Goal: Task Accomplishment & Management: Manage account settings

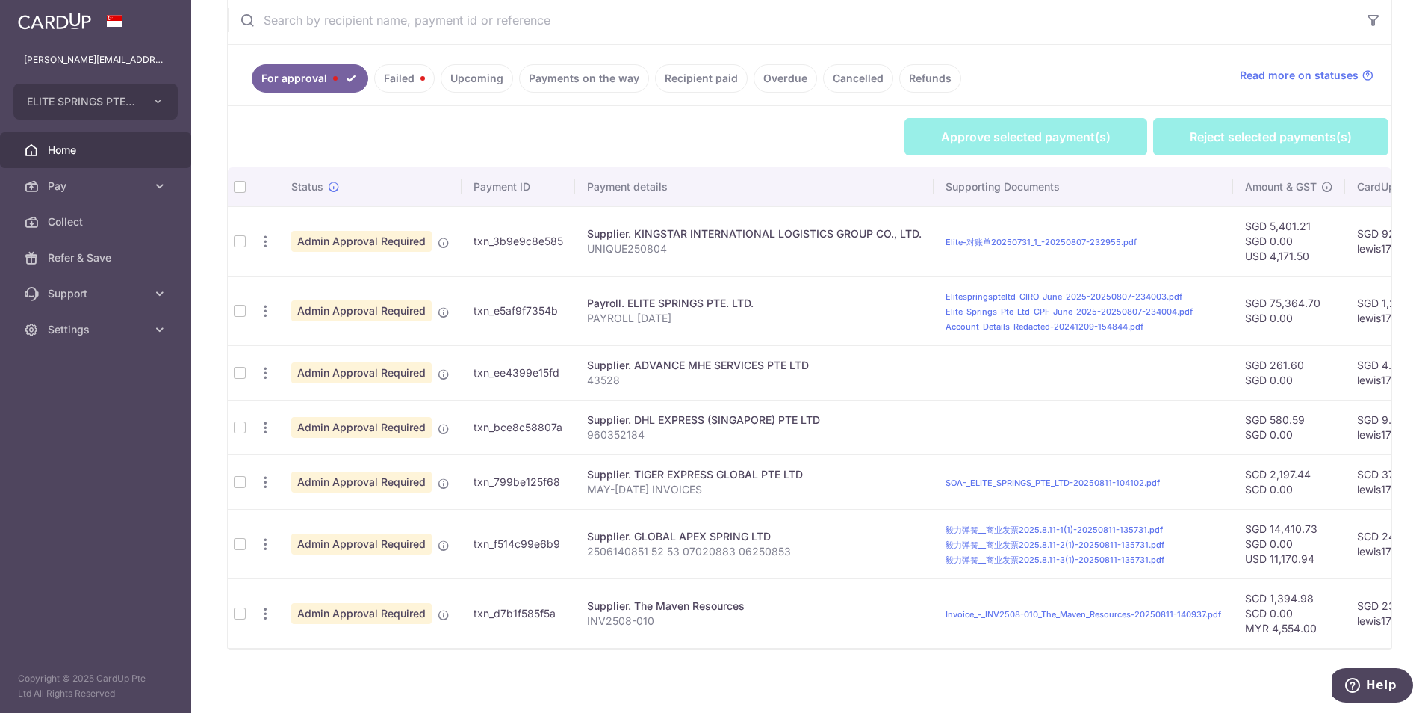
scroll to position [299, 0]
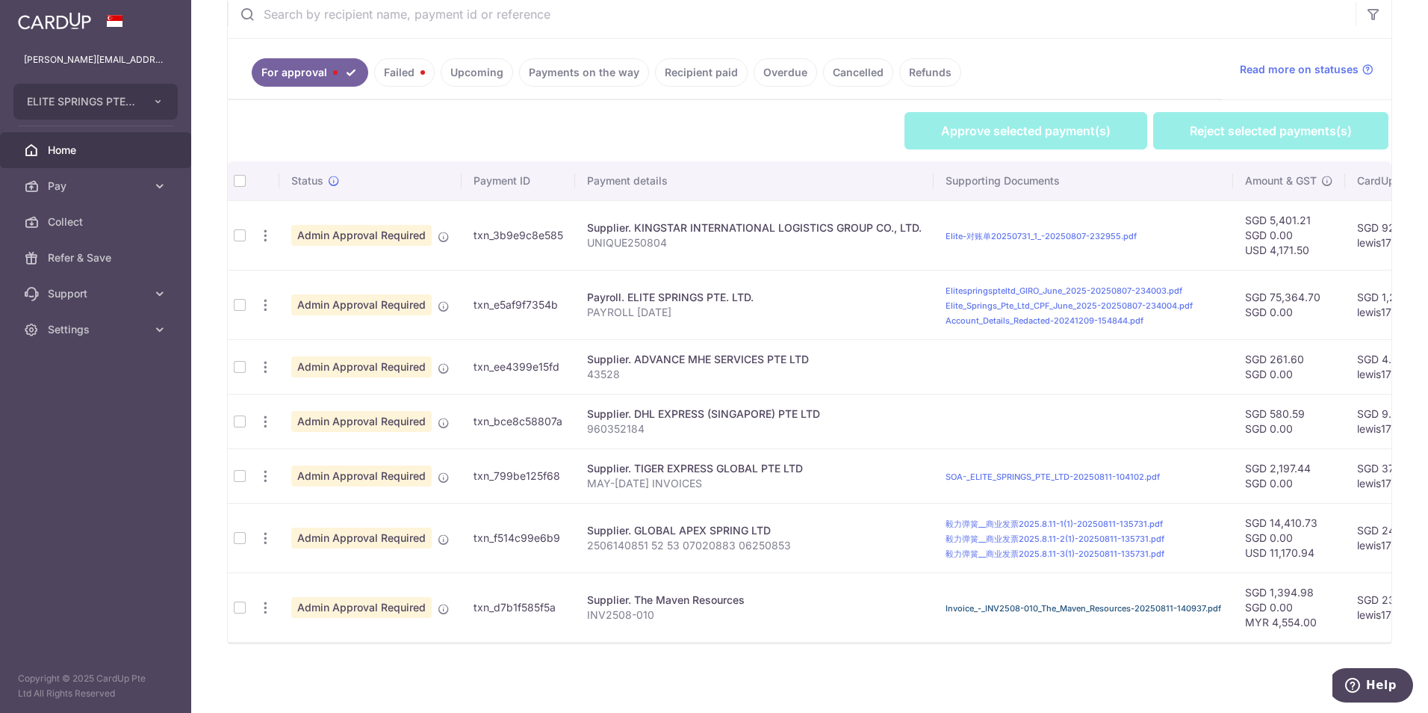
click at [970, 604] on link "Invoice_-_INV2508-010_The_Maven_Resources-20250811-140937.pdf" at bounding box center [1084, 608] width 276 height 10
click at [240, 612] on td at bounding box center [240, 606] width 24 height 69
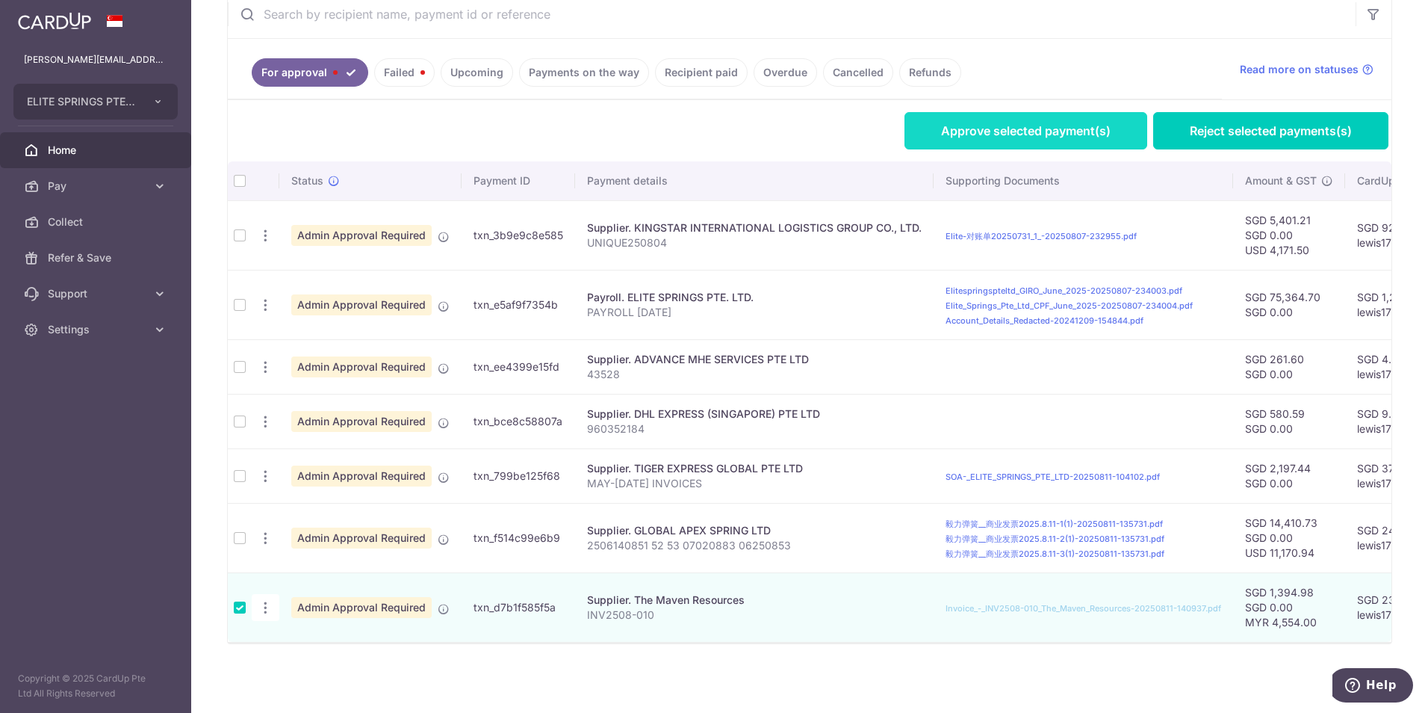
click at [970, 127] on link "Approve selected payment(s)" at bounding box center [1026, 130] width 243 height 37
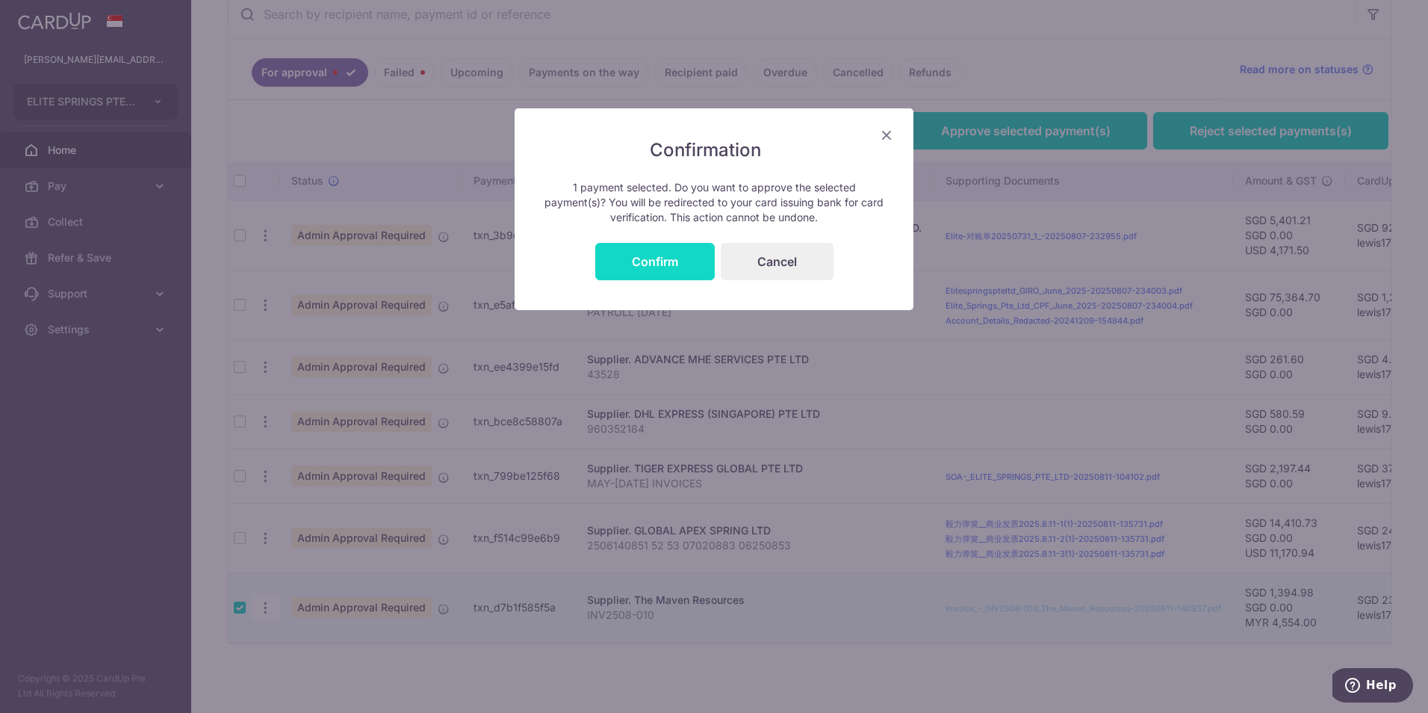
click at [675, 268] on button "Confirm" at bounding box center [655, 261] width 120 height 37
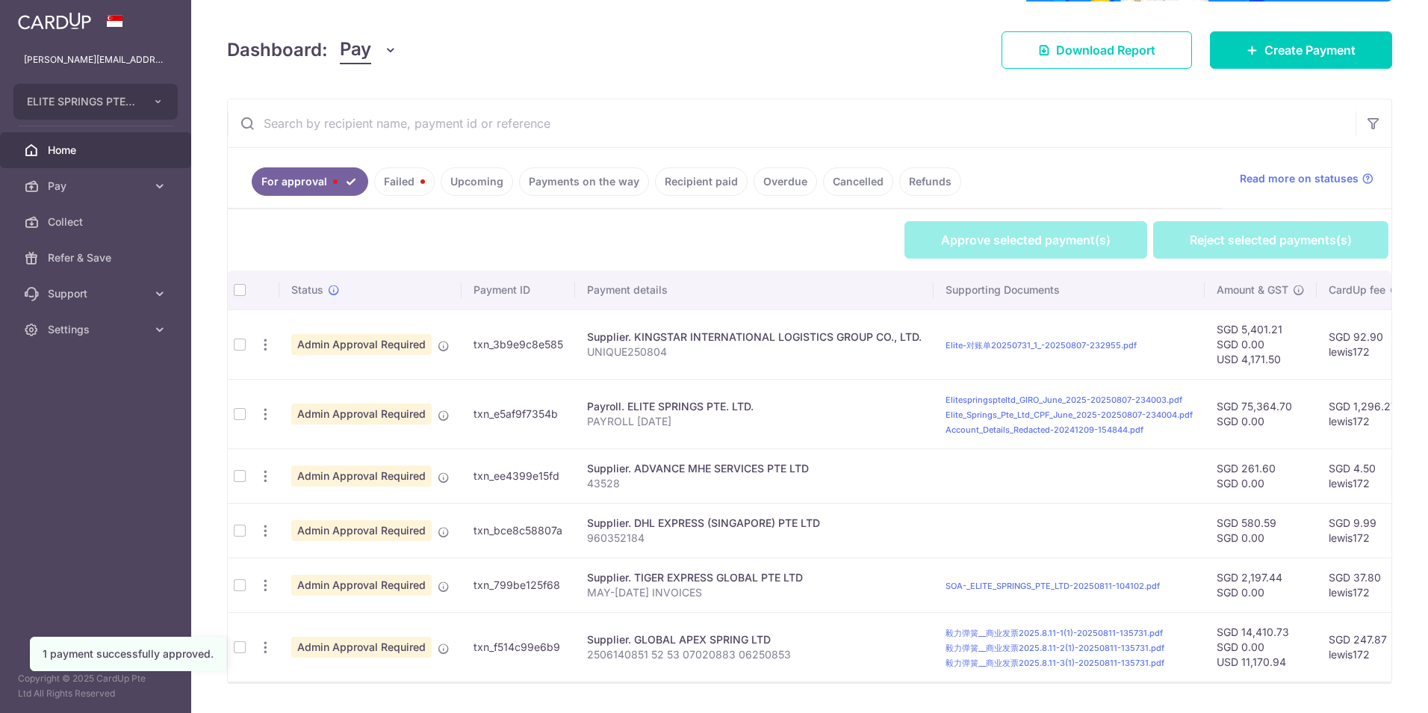
scroll to position [238, 0]
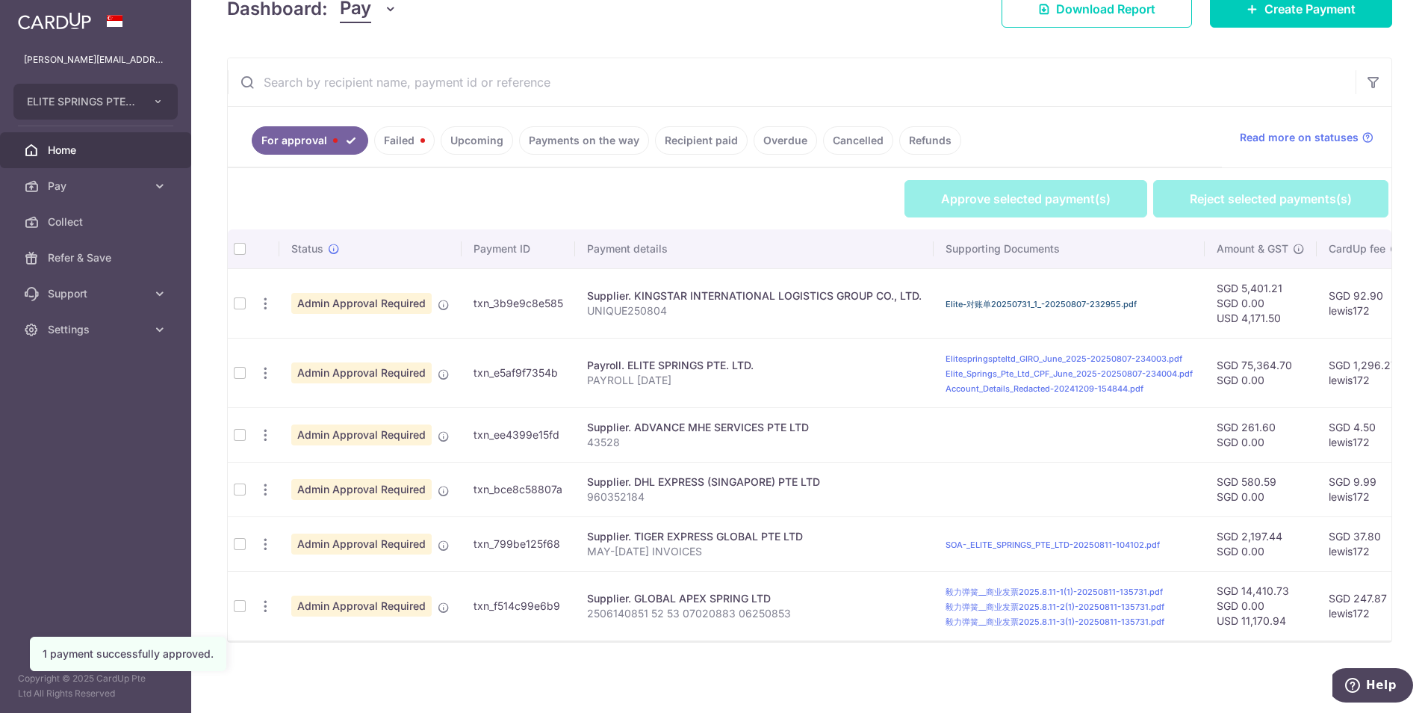
click at [1066, 299] on link "Elite-对账单20250731_1_-20250807-232955.pdf" at bounding box center [1041, 304] width 191 height 10
click at [236, 424] on td at bounding box center [240, 434] width 24 height 55
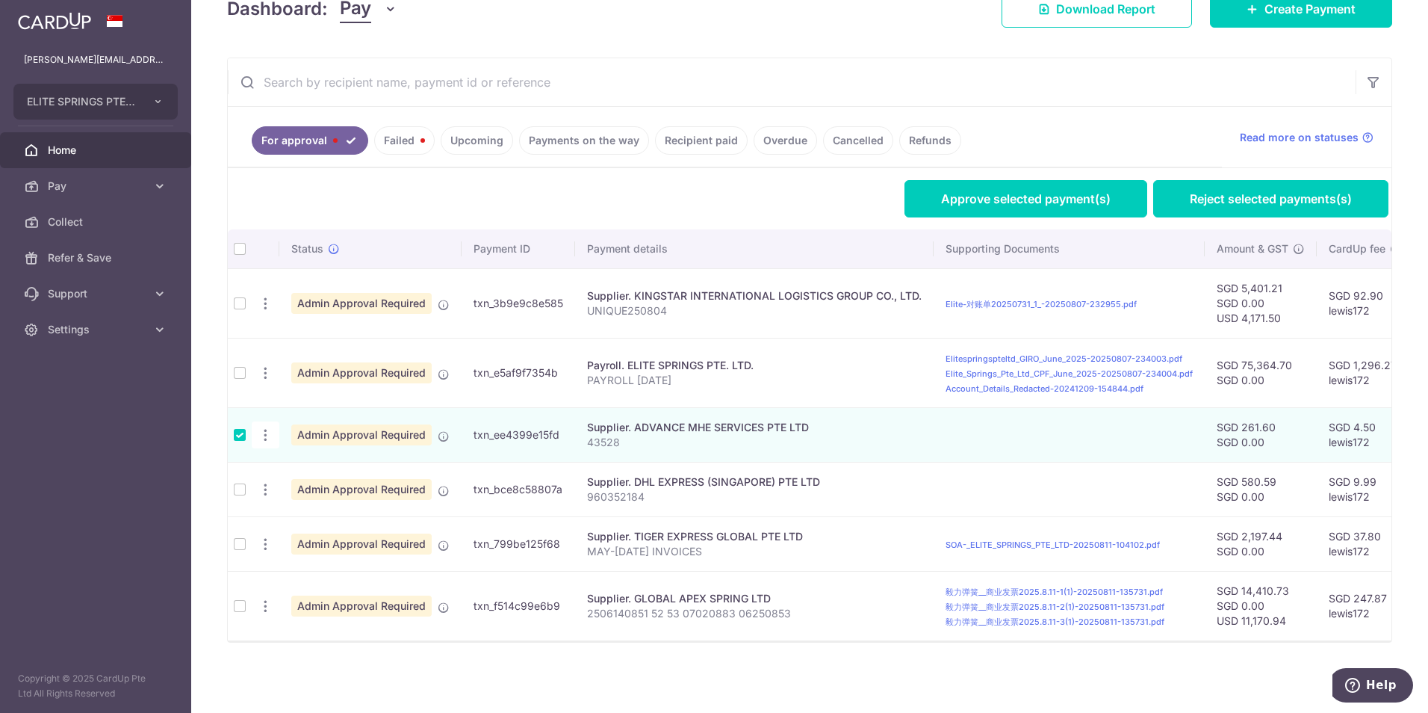
click at [244, 486] on td at bounding box center [240, 489] width 24 height 55
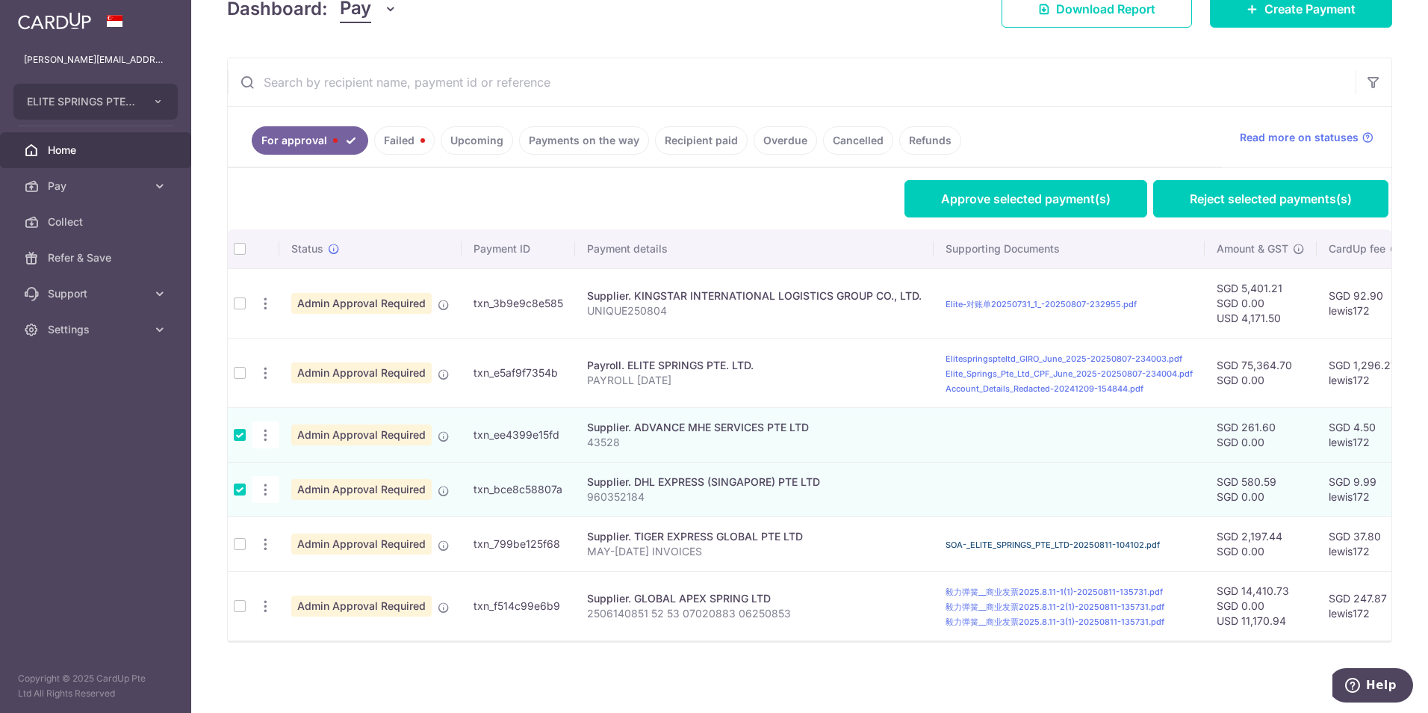
click at [970, 539] on link "SOA-_ELITE_SPRINGS_PTE_LTD-20250811-104102.pdf" at bounding box center [1053, 544] width 214 height 10
click at [1002, 197] on link "Approve selected payment(s)" at bounding box center [1026, 198] width 243 height 37
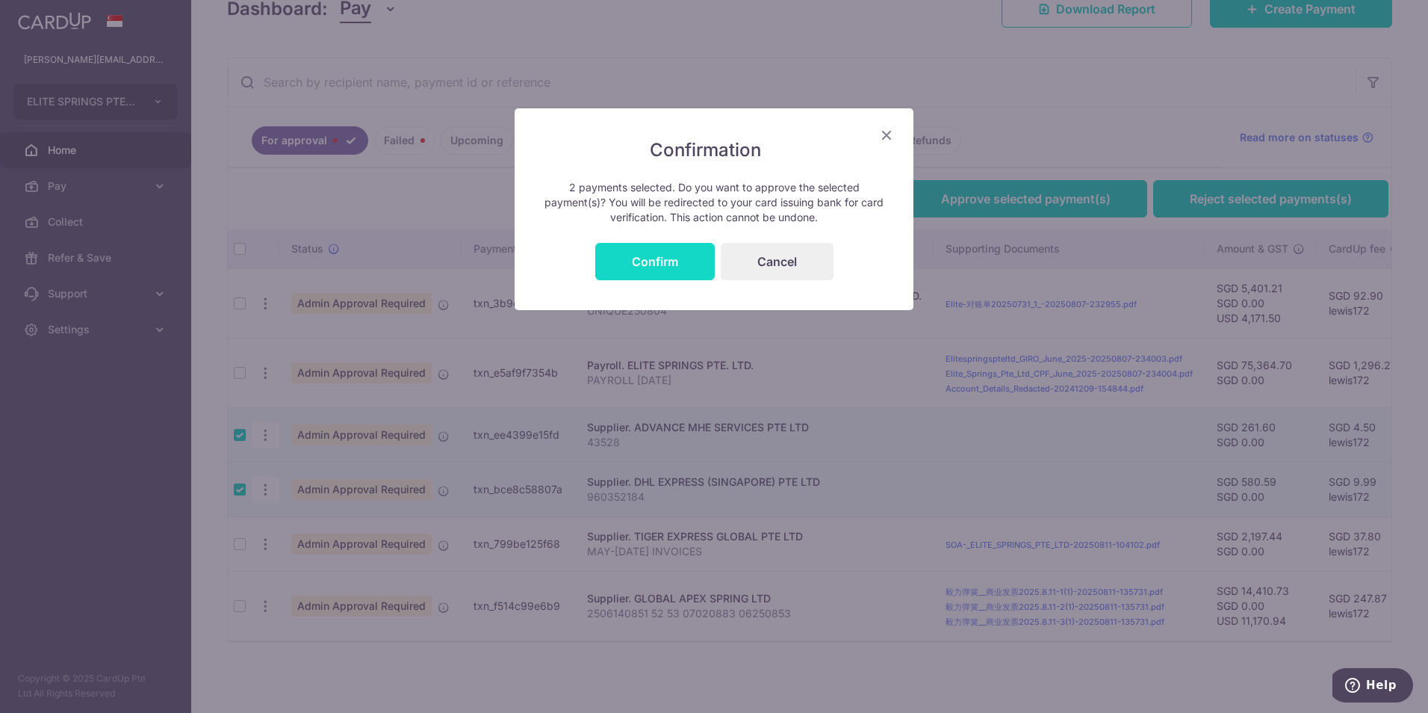
click at [639, 264] on button "Confirm" at bounding box center [655, 261] width 120 height 37
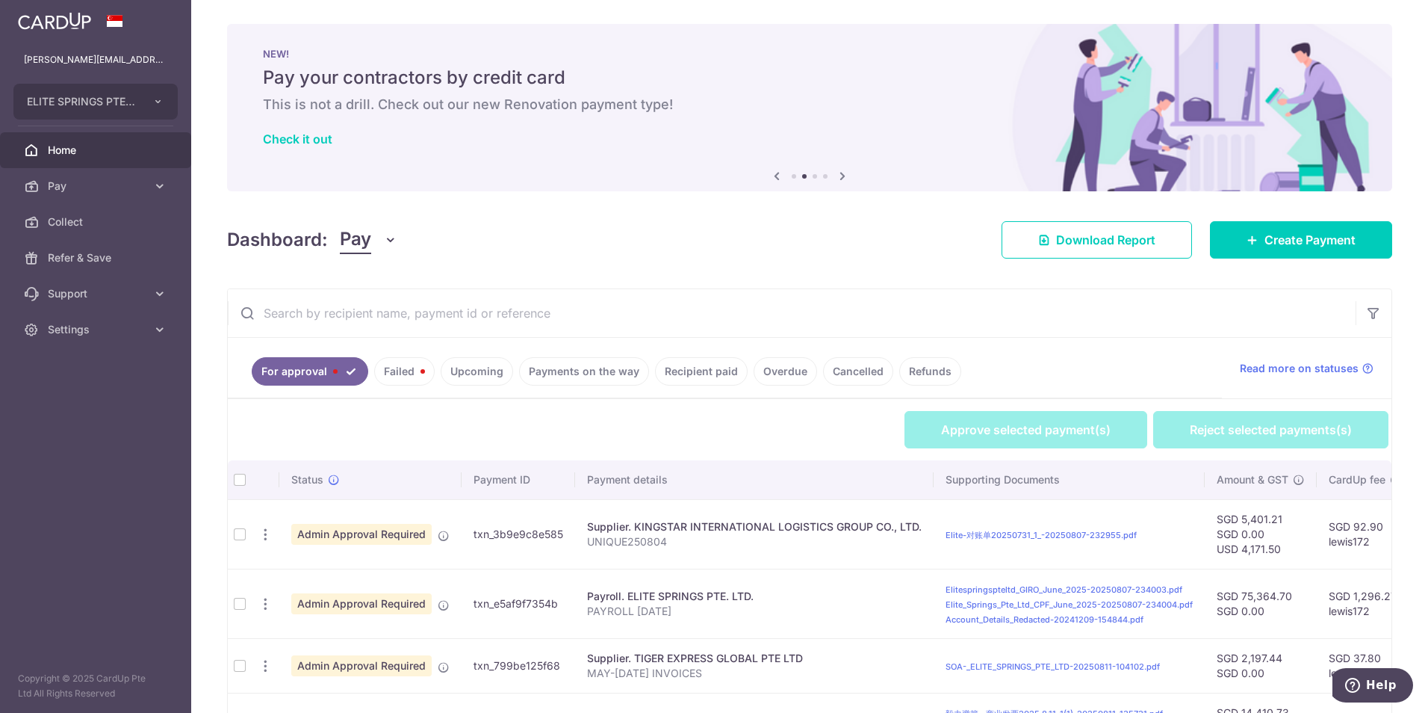
click at [645, 401] on div "Approve selected payment(s) Reject selected payments(s)" at bounding box center [809, 429] width 1179 height 61
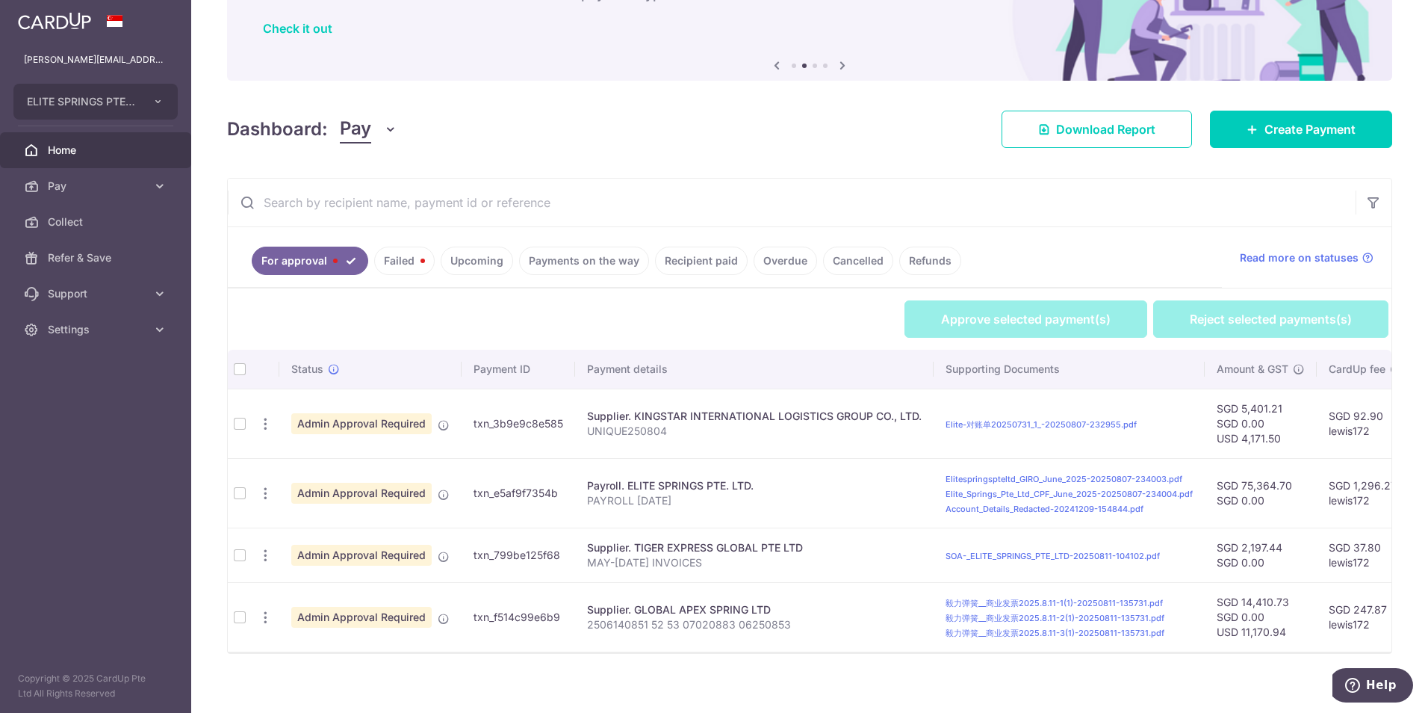
scroll to position [129, 0]
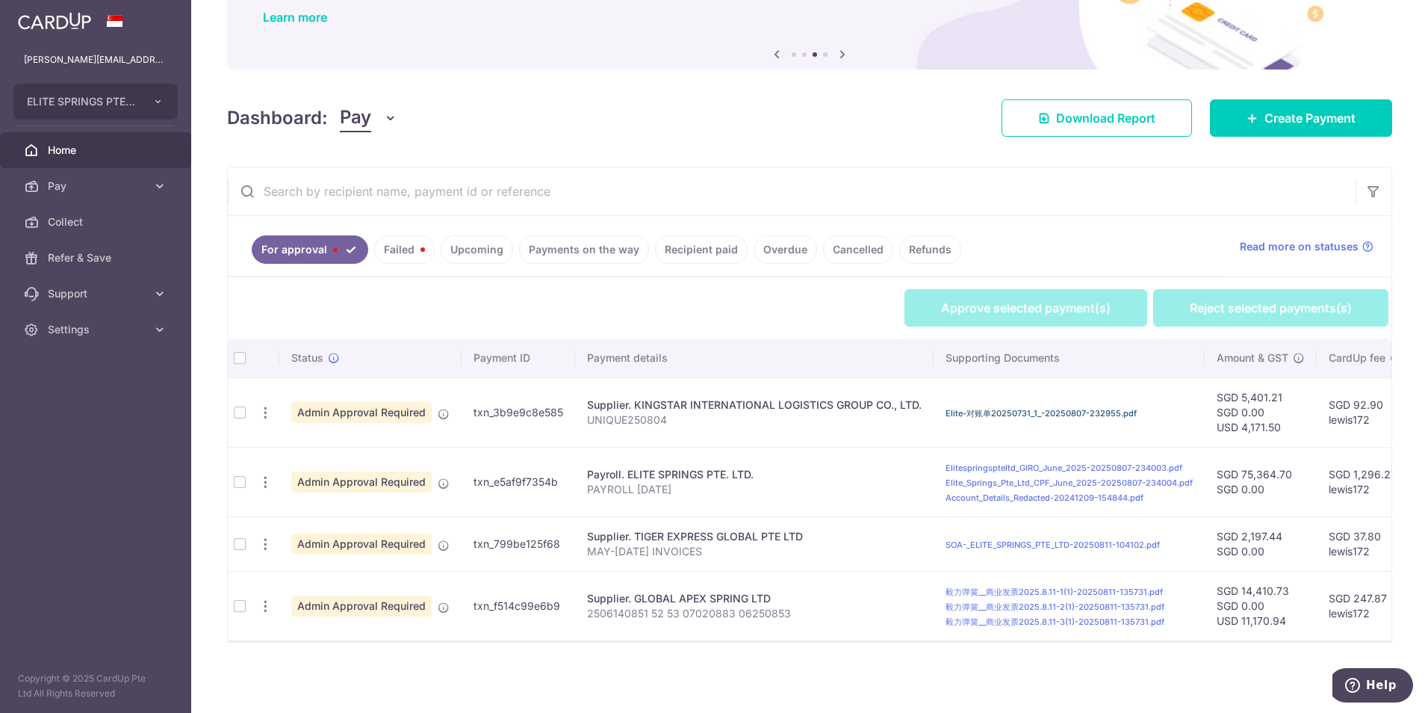
click at [1023, 408] on link "Elite-对账单20250731_1_-20250807-232955.pdf" at bounding box center [1041, 413] width 191 height 10
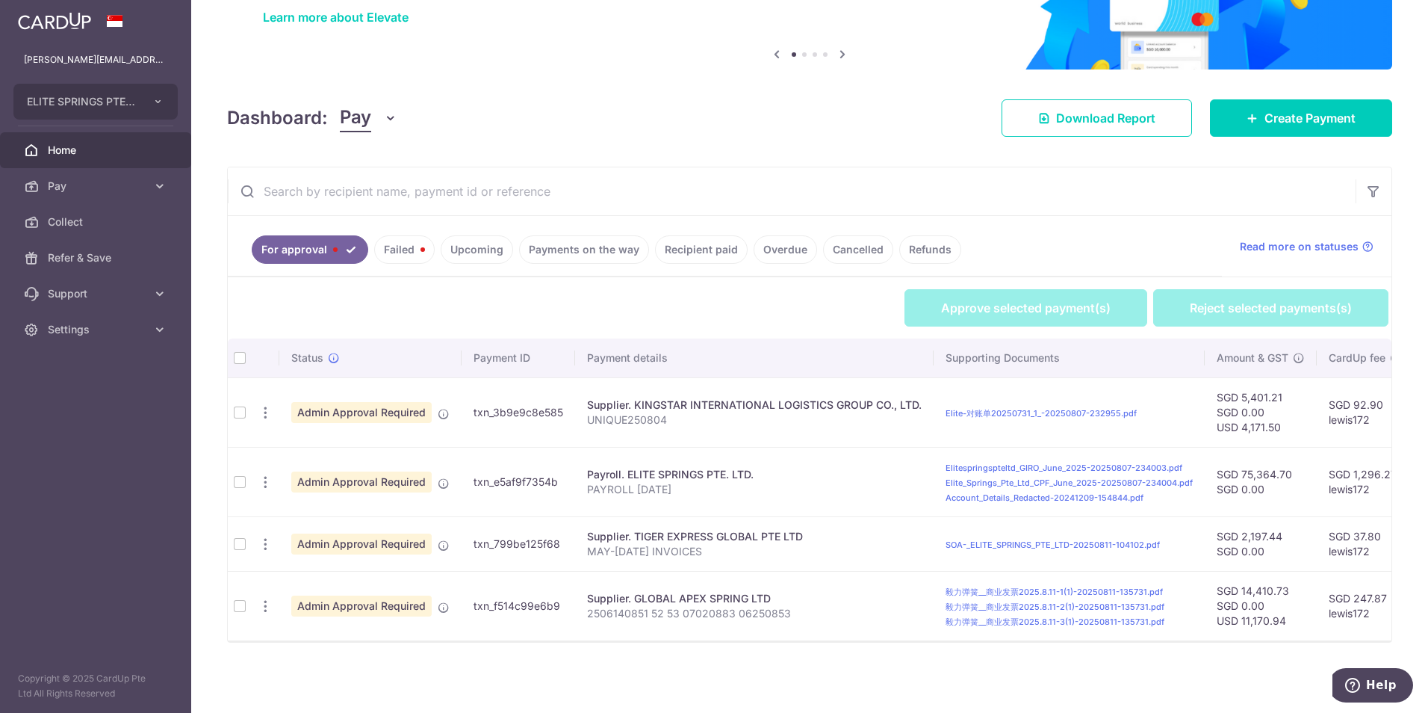
click at [238, 539] on td at bounding box center [240, 543] width 24 height 55
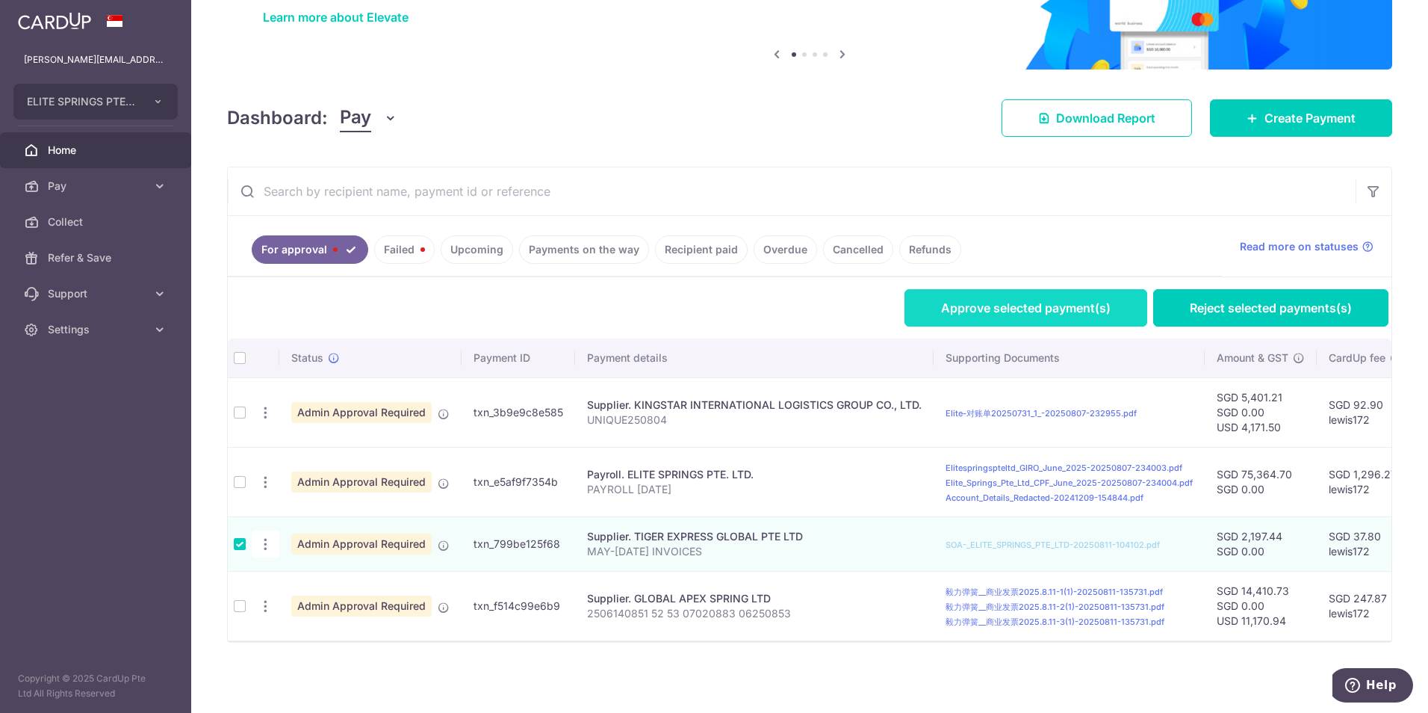
click at [975, 304] on link "Approve selected payment(s)" at bounding box center [1026, 307] width 243 height 37
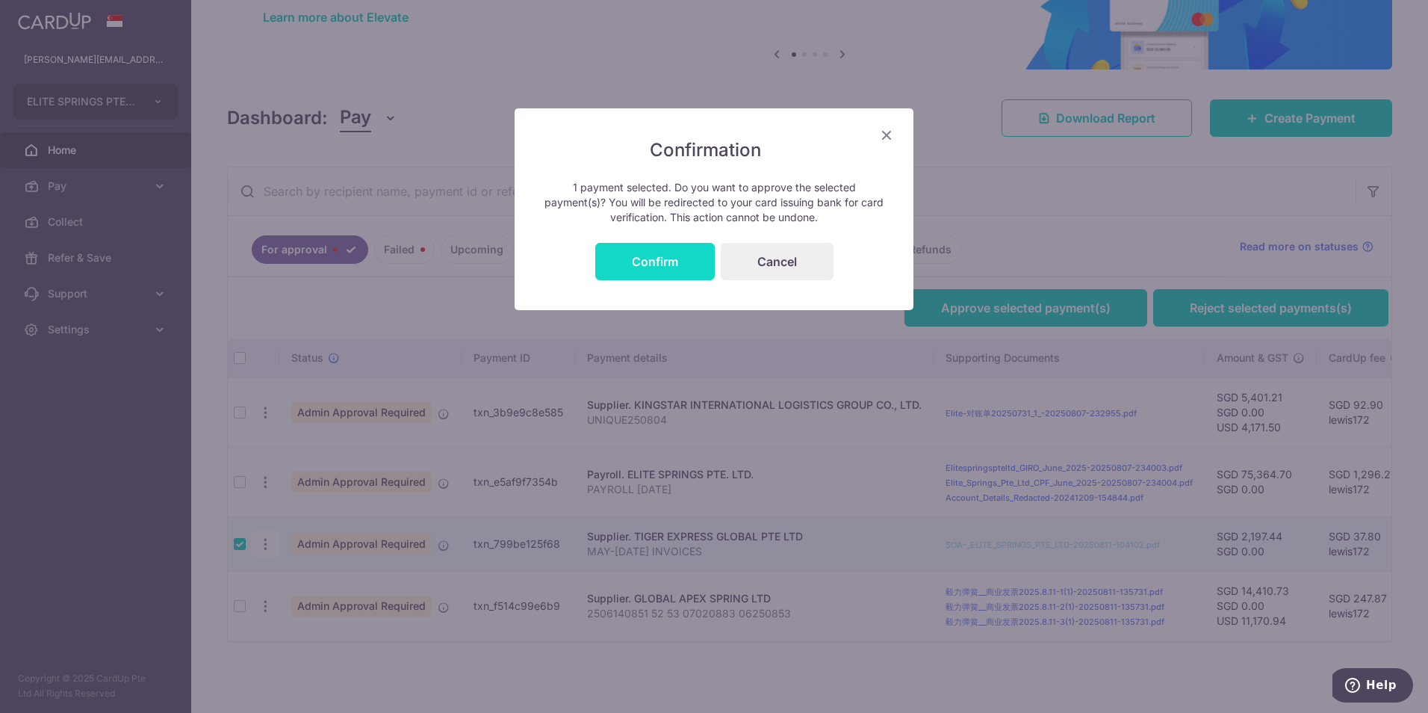
click at [604, 273] on button "Confirm" at bounding box center [655, 261] width 120 height 37
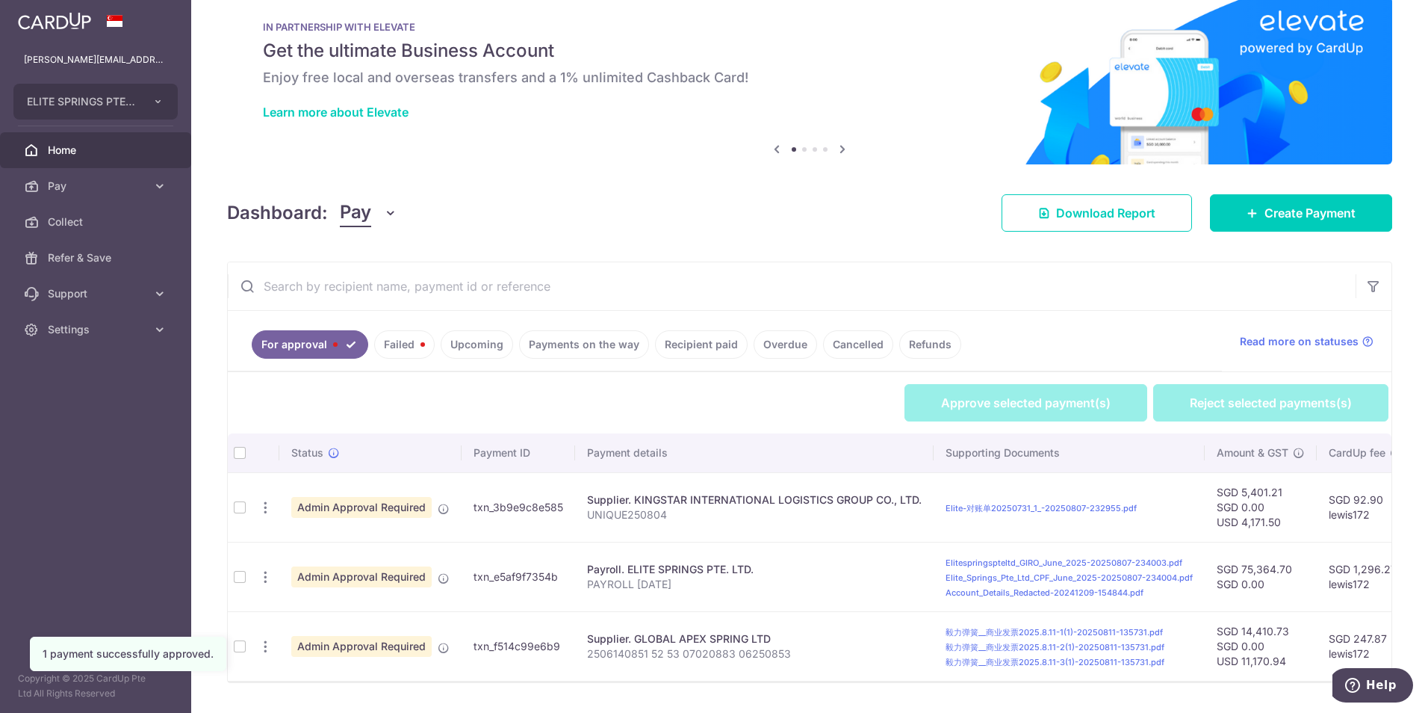
scroll to position [75, 0]
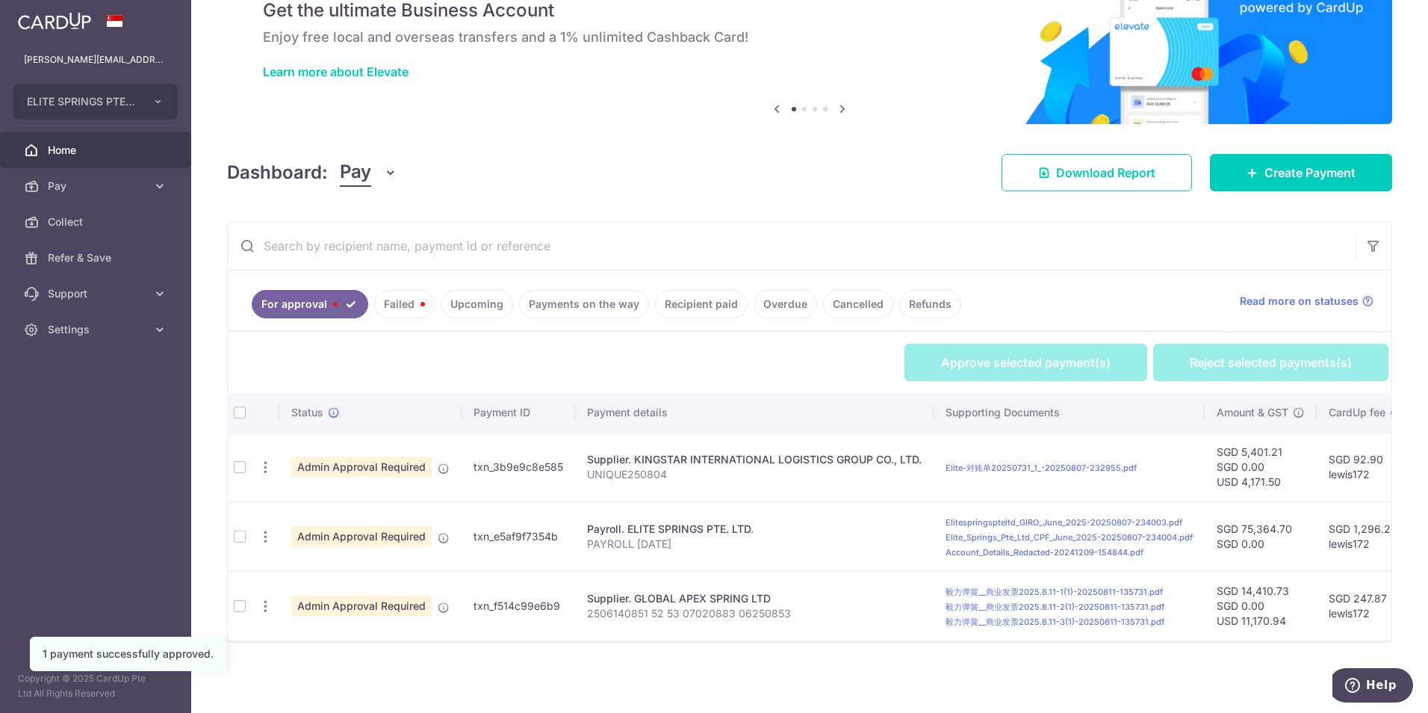
click at [241, 462] on td at bounding box center [240, 466] width 24 height 69
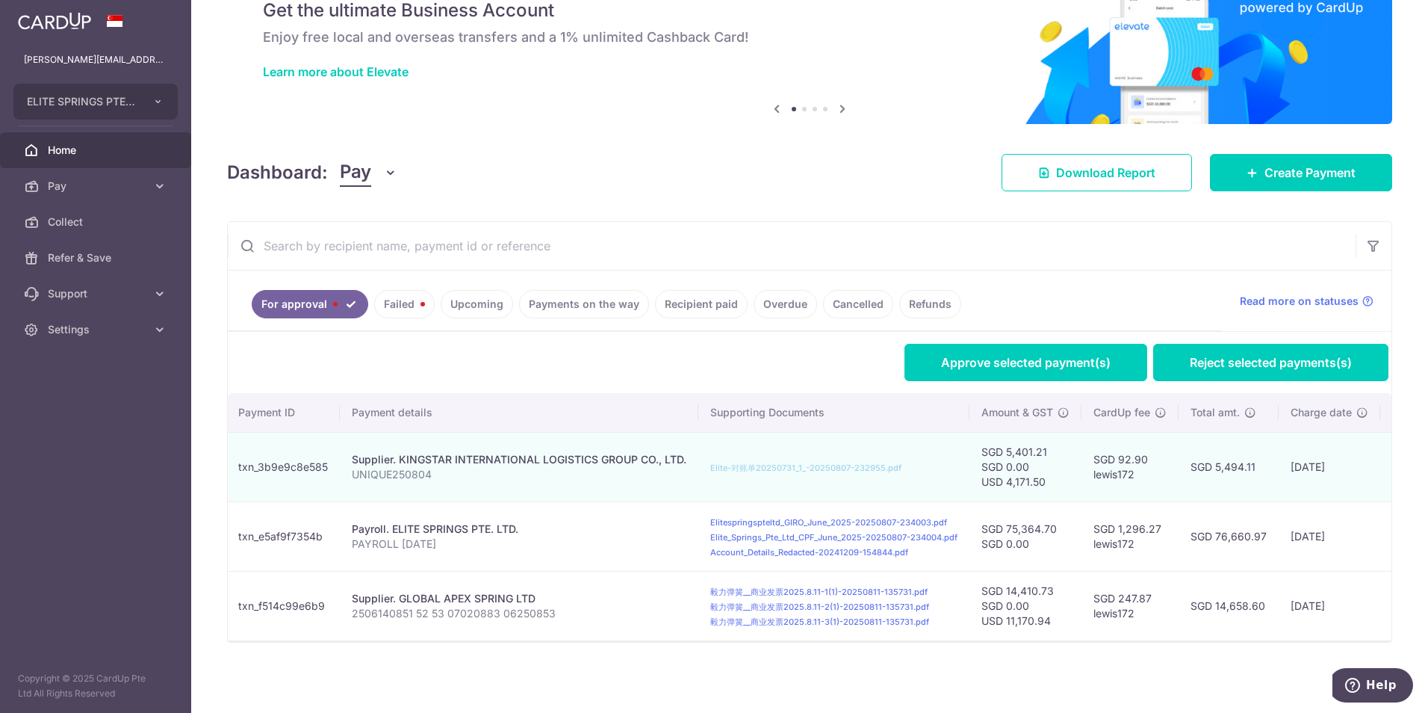
scroll to position [0, 0]
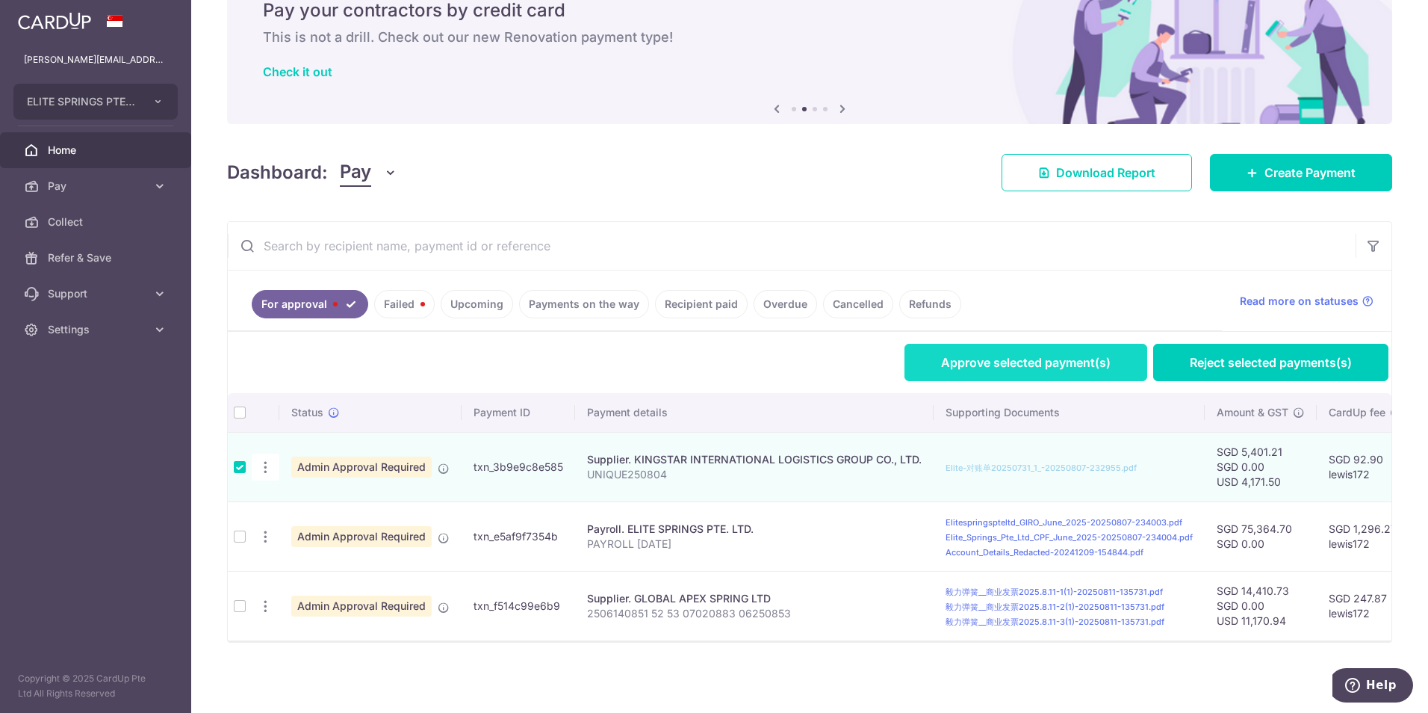
click at [996, 354] on link "Approve selected payment(s)" at bounding box center [1026, 362] width 243 height 37
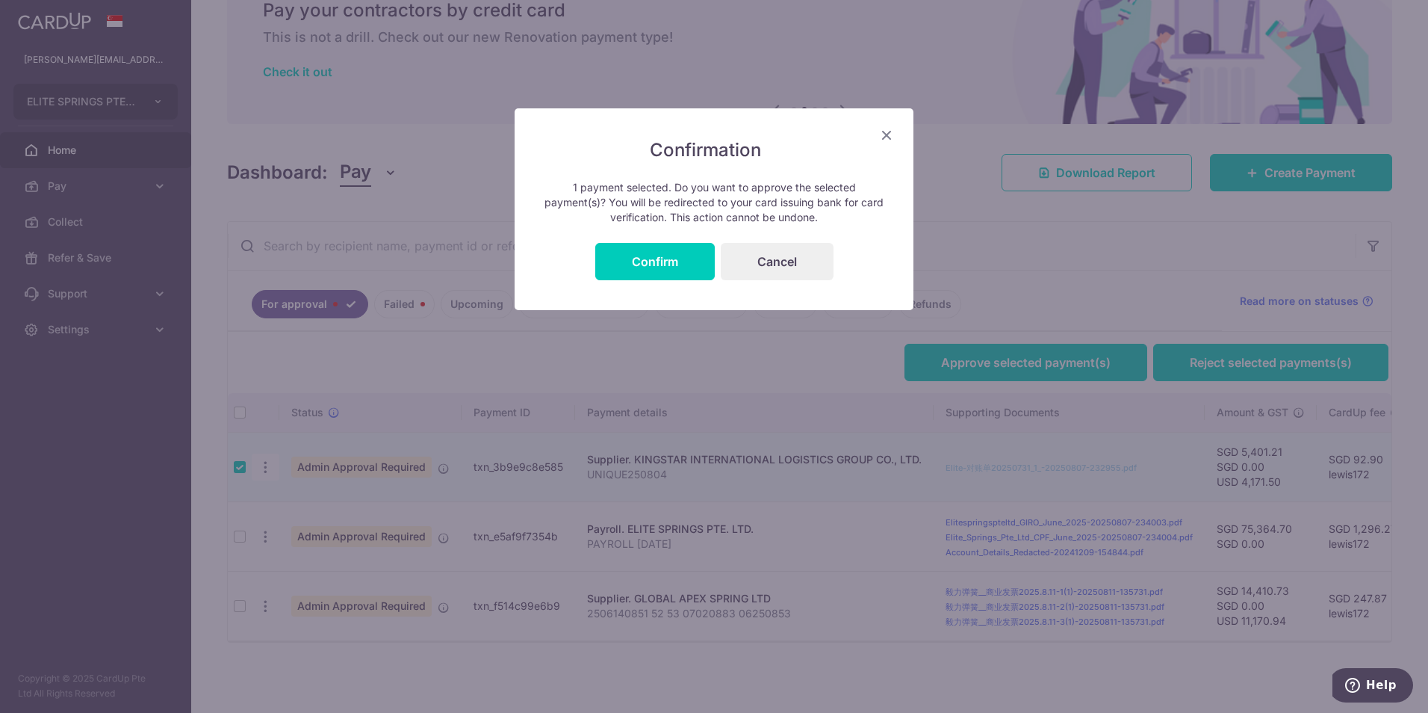
click at [664, 241] on div "Confirmation 1 payment selected. Do you want to approve the selected payment(s)…" at bounding box center [714, 209] width 399 height 202
click at [670, 264] on button "Confirm" at bounding box center [655, 261] width 120 height 37
